Goal: Transaction & Acquisition: Book appointment/travel/reservation

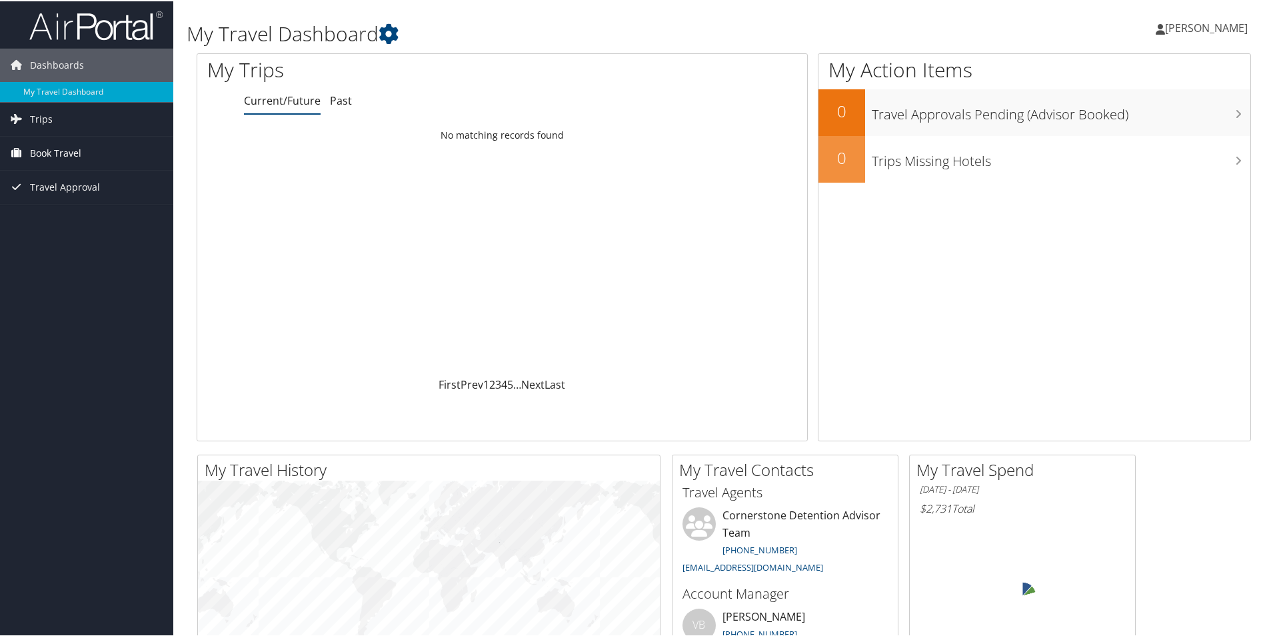
click at [67, 155] on span "Book Travel" at bounding box center [55, 151] width 51 height 33
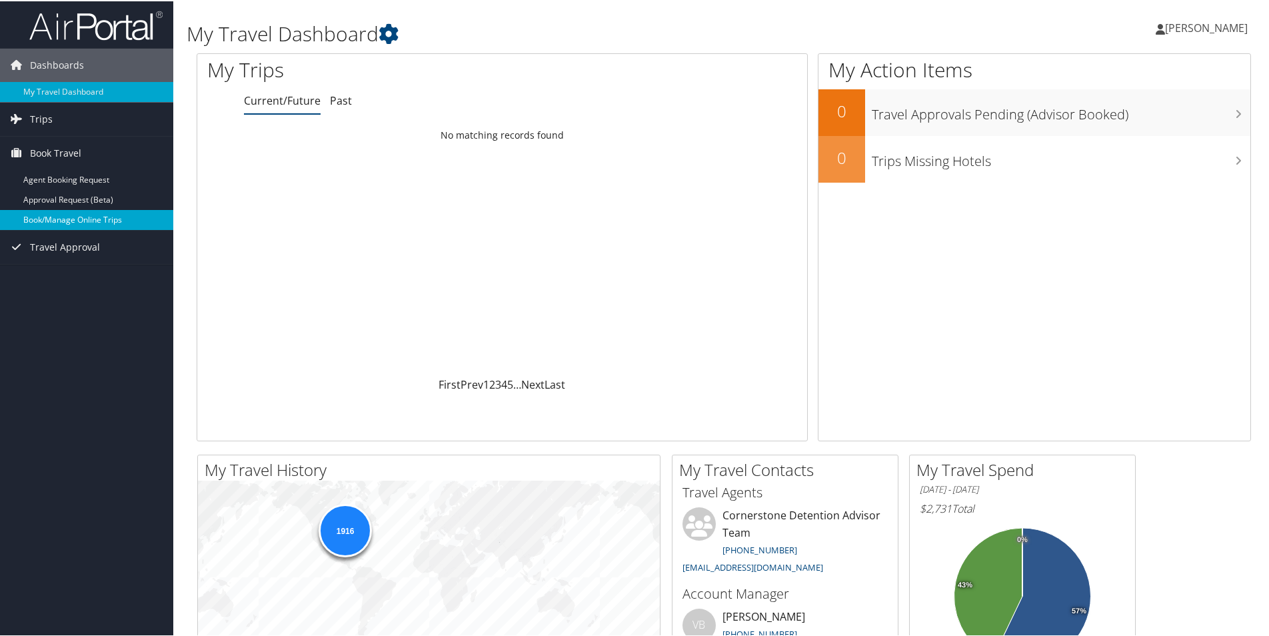
click at [69, 215] on link "Book/Manage Online Trips" at bounding box center [86, 219] width 173 height 20
